Goal: Check status: Check status

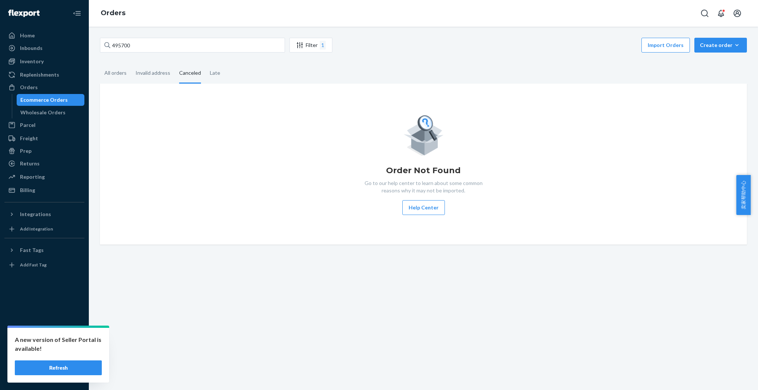
click at [155, 46] on input "495700" at bounding box center [192, 45] width 185 height 15
type input "4"
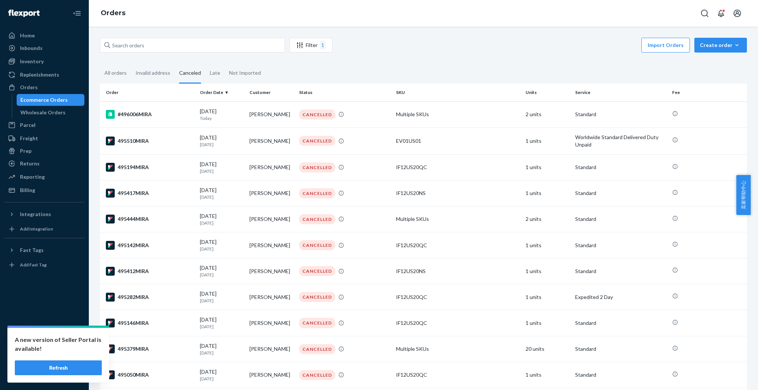
click at [68, 369] on button "Refresh" at bounding box center [58, 367] width 87 height 15
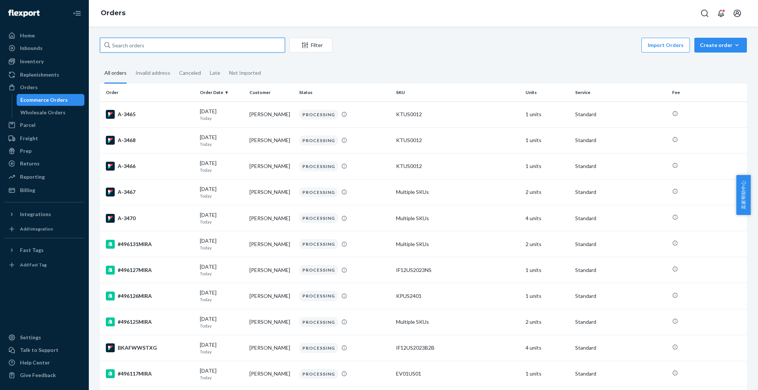
click at [159, 48] on input "text" at bounding box center [192, 45] width 185 height 15
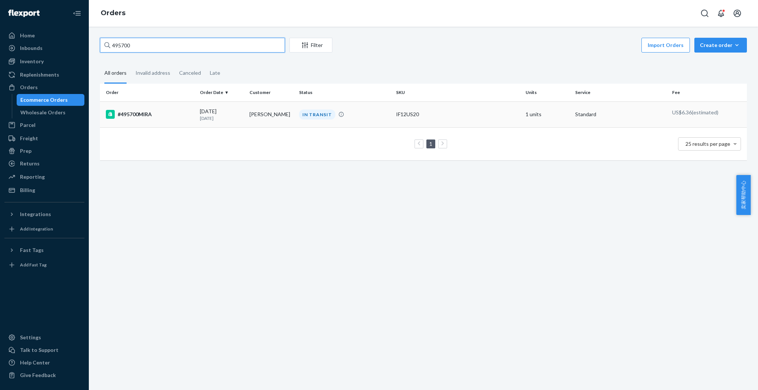
type input "495700"
click at [157, 116] on div "#495700MIRA" at bounding box center [150, 114] width 88 height 9
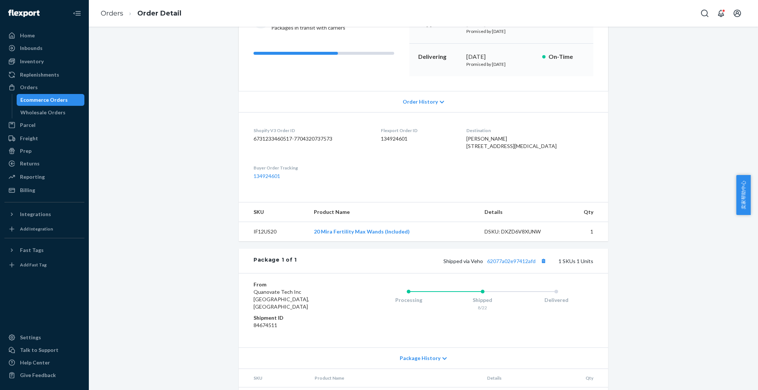
scroll to position [142, 0]
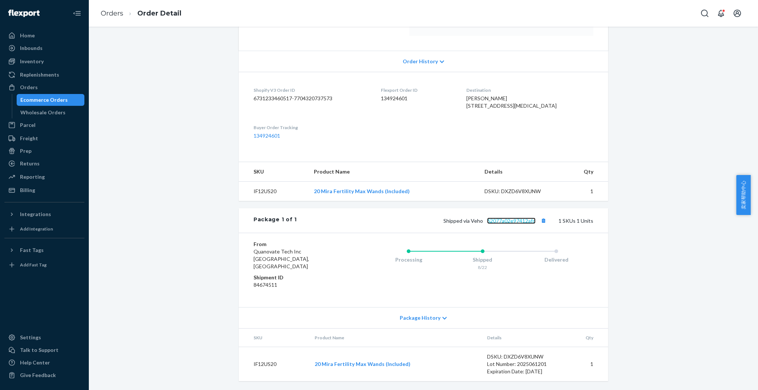
click at [505, 224] on link "62077a02e97412afd" at bounding box center [511, 221] width 48 height 6
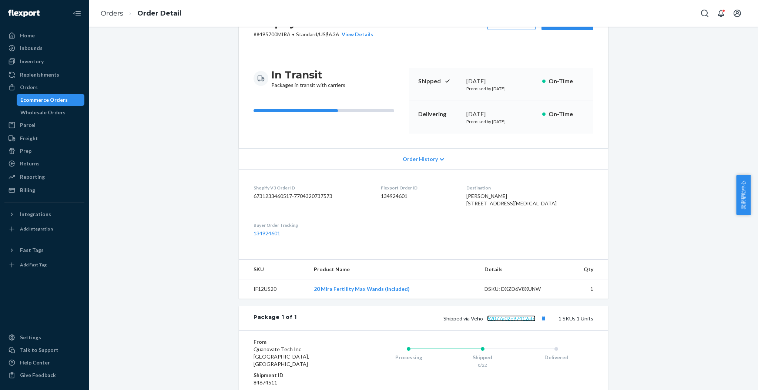
scroll to position [0, 0]
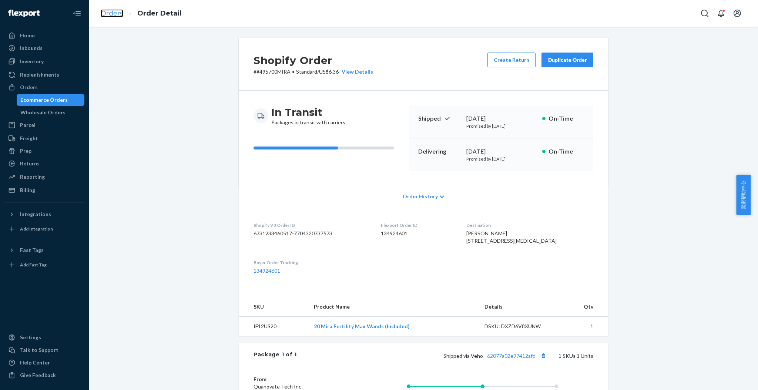
click at [110, 14] on link "Orders" at bounding box center [112, 13] width 23 height 8
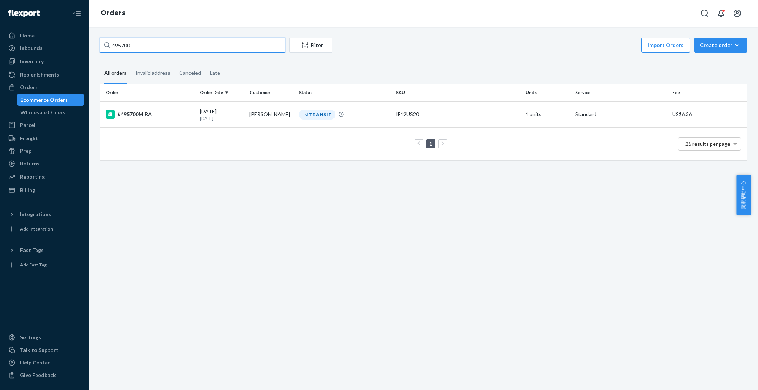
click at [159, 47] on input "495700" at bounding box center [192, 45] width 185 height 15
type input "4"
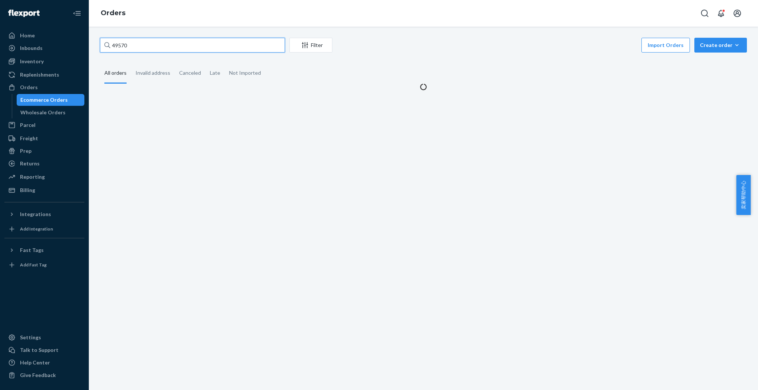
type input "495700"
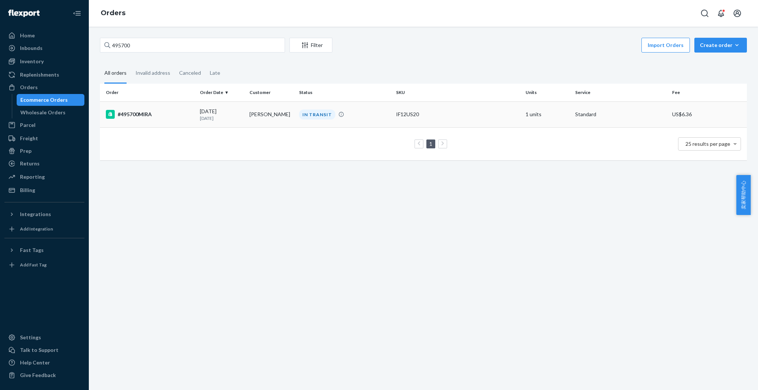
click at [159, 115] on div "#495700MIRA" at bounding box center [150, 114] width 88 height 9
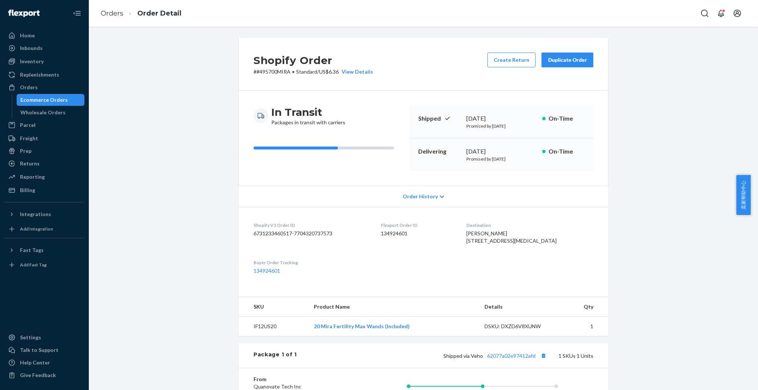
click at [115, 18] on ol "Orders Order Detail" at bounding box center [141, 14] width 93 height 22
click at [115, 15] on link "Orders" at bounding box center [112, 13] width 23 height 8
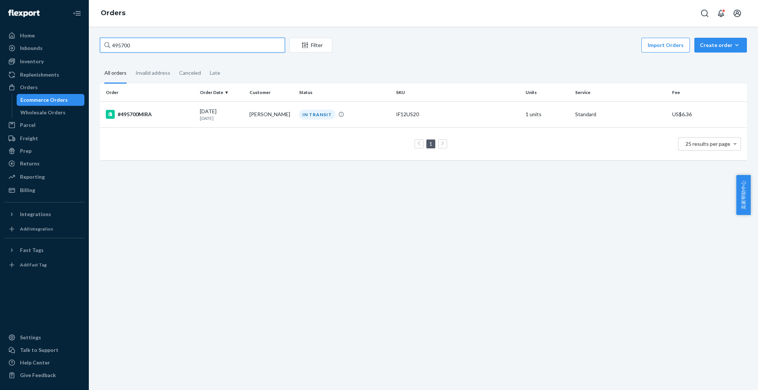
click at [151, 46] on input "495700" at bounding box center [192, 45] width 185 height 15
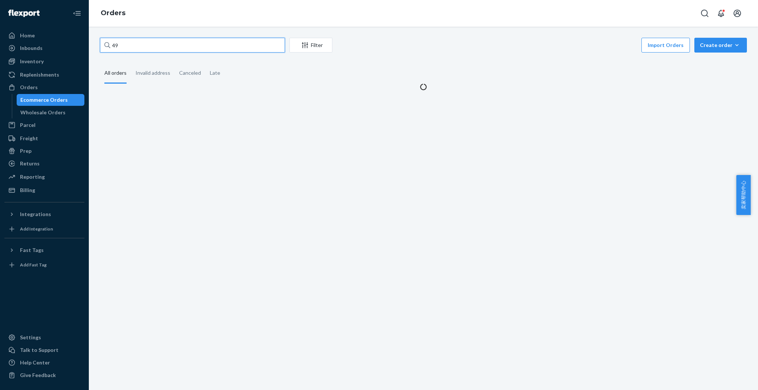
type input "4"
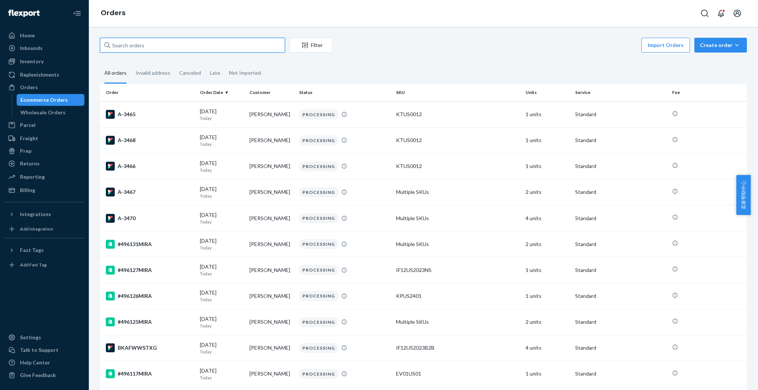
type input "t"
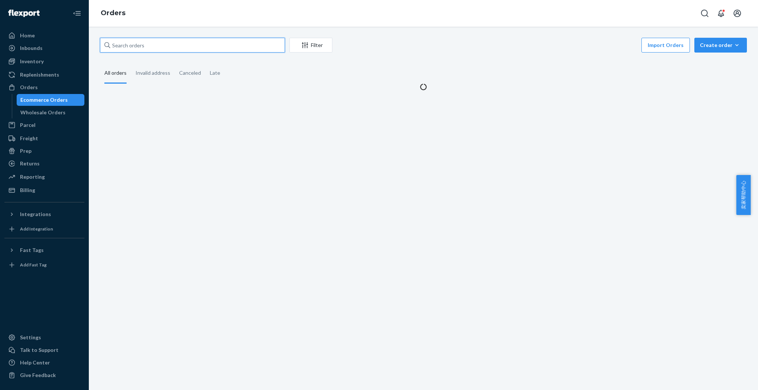
type input "t"
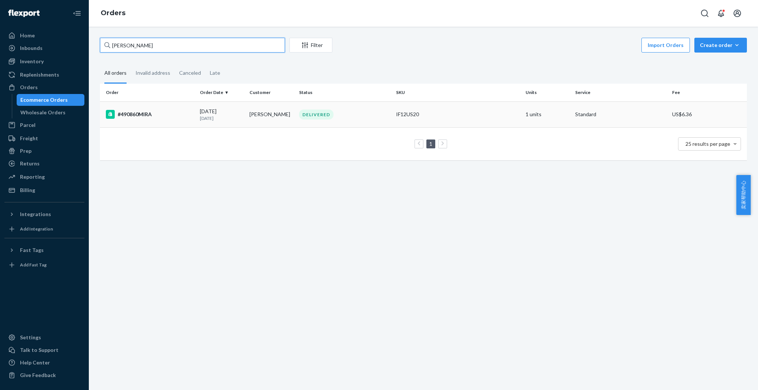
type input "TED MOHR"
click at [171, 115] on div "#490860MIRA" at bounding box center [150, 114] width 88 height 9
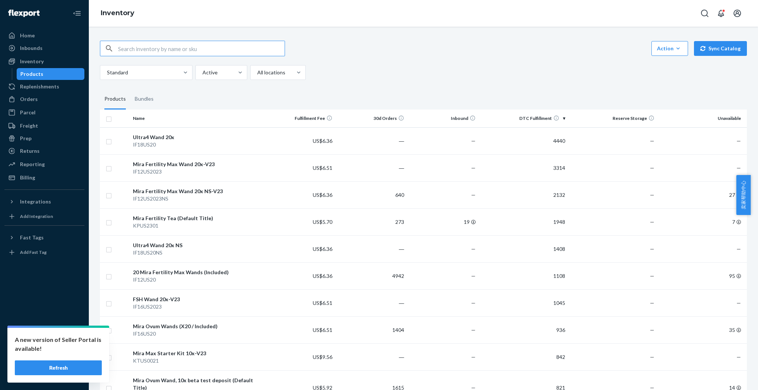
scroll to position [543, 0]
